Goal: Transaction & Acquisition: Purchase product/service

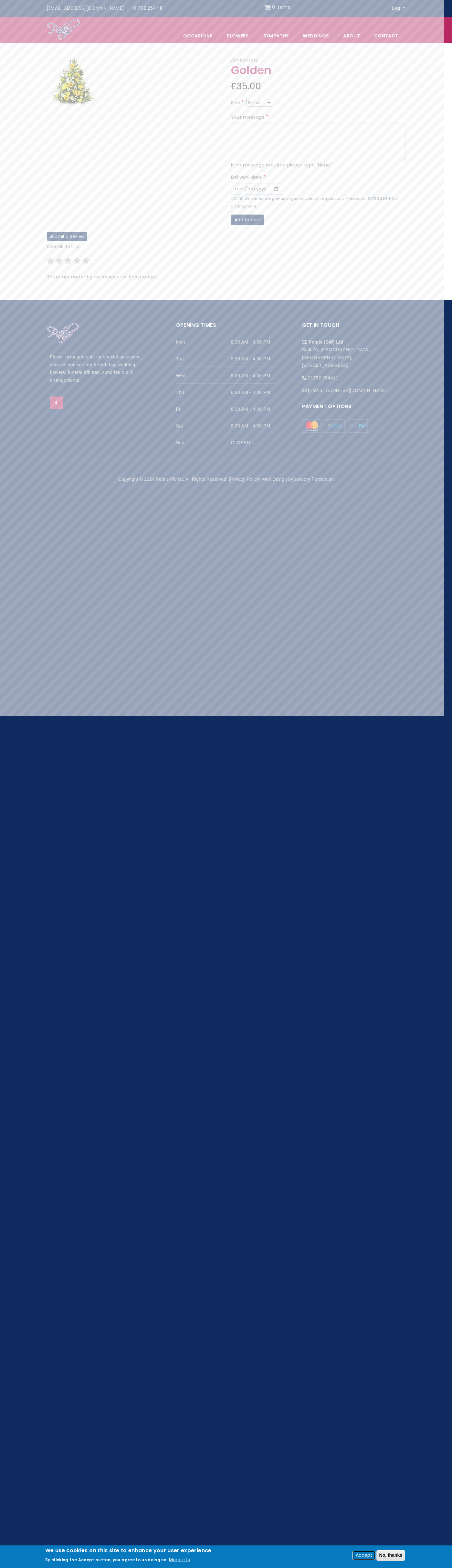
click at [367, 1557] on button "Accept" at bounding box center [364, 1555] width 21 height 8
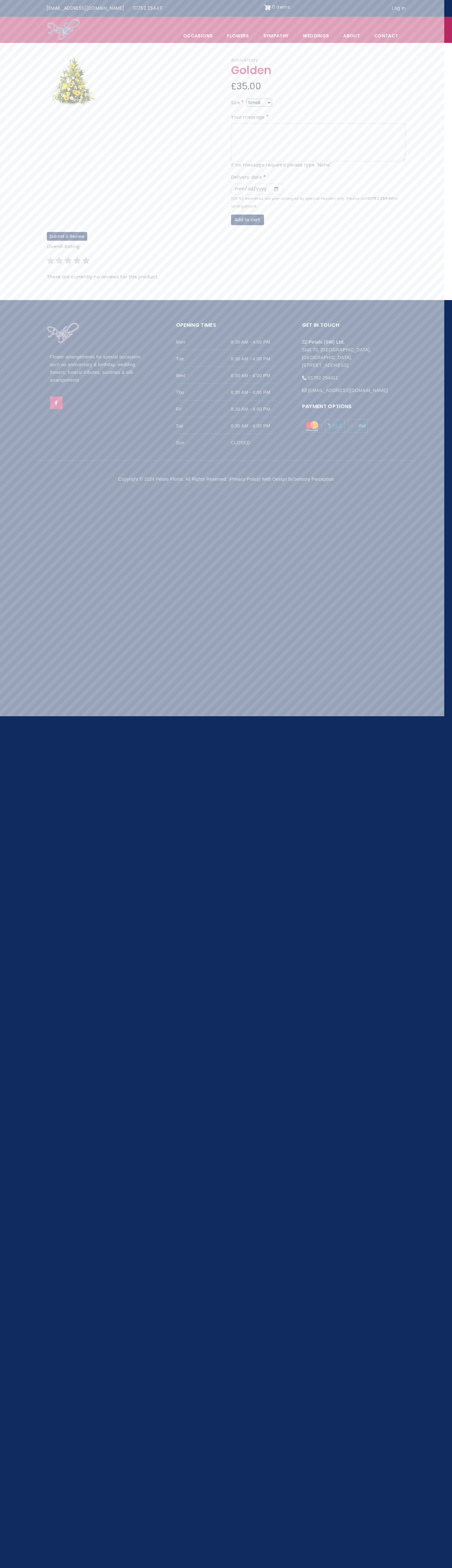
type input "John Smith"
click at [230, 226] on button "Add to cart" at bounding box center [247, 220] width 33 height 11
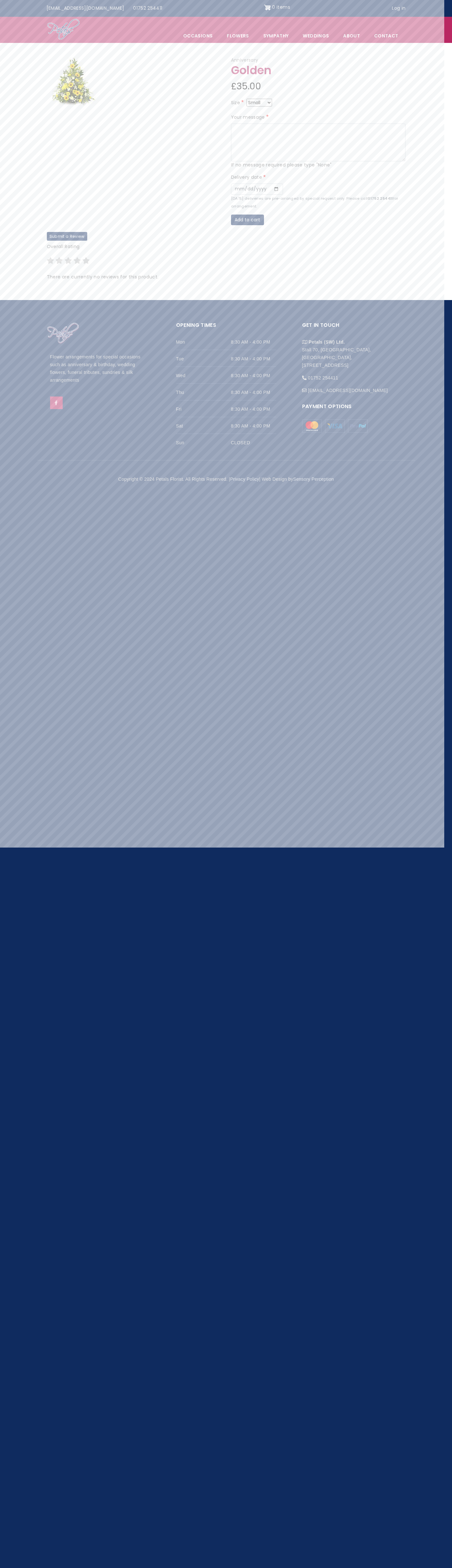
click at [264, 13] on img "Site header" at bounding box center [267, 8] width 6 height 11
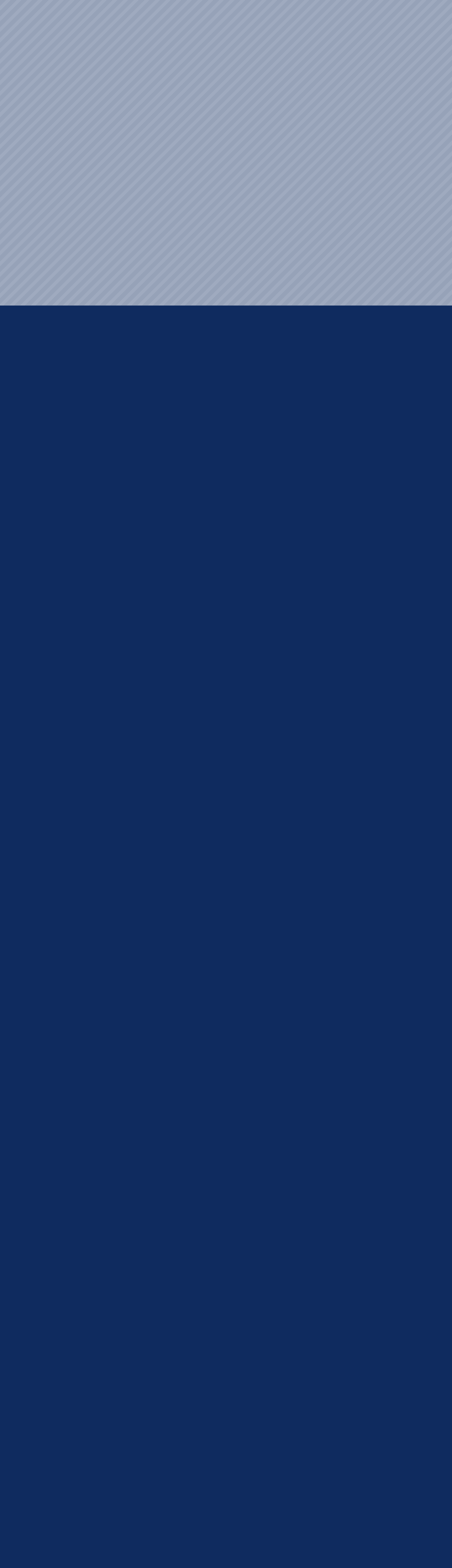
click at [8, 0] on html "Menu Occasions Open submenu Flowers Open submenu Sympathy Weddings Open submenu…" at bounding box center [226, 0] width 452 height 0
click at [439, 0] on html "Menu Occasions Open submenu Flowers Open submenu Sympathy Weddings Open submenu…" at bounding box center [226, 0] width 452 height 0
click at [189, 0] on html "Menu Occasions Open submenu Flowers Open submenu Sympathy Weddings Open submenu…" at bounding box center [226, 0] width 452 height 0
click at [11, 0] on html "Menu Occasions Open submenu Flowers Open submenu Sympathy Weddings Open submenu…" at bounding box center [226, 0] width 452 height 0
